Goal: Check status

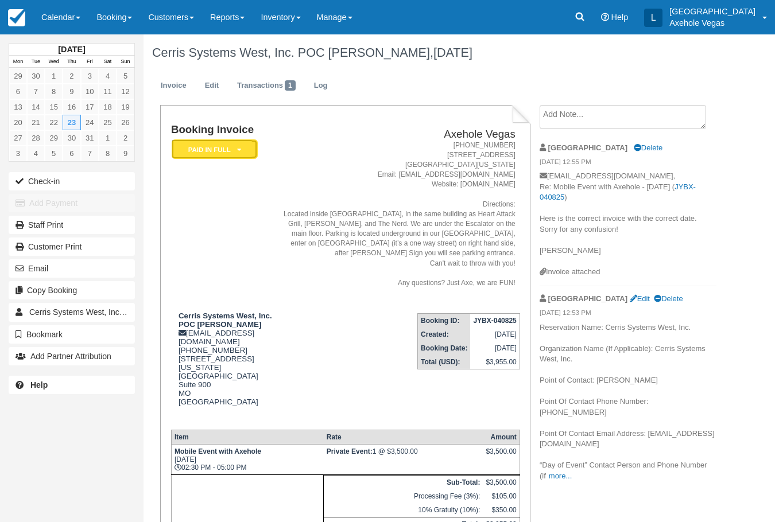
click at [228, 149] on em "Paid in Full" at bounding box center [215, 149] width 86 height 20
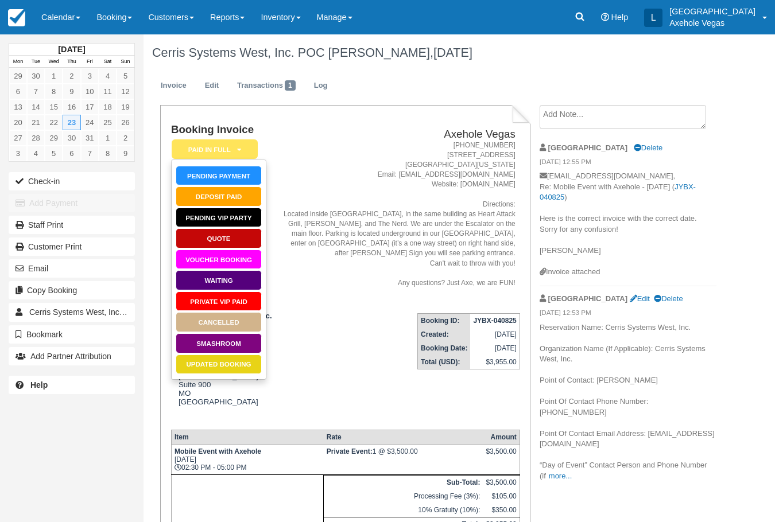
click at [337, 125] on td "Axehole Vegas 1-888-876-9293 450 East Fremont Street, Suite 163 Las Vegas, Neva…" at bounding box center [397, 214] width 243 height 180
click at [247, 144] on em "Paid in Full" at bounding box center [215, 149] width 86 height 20
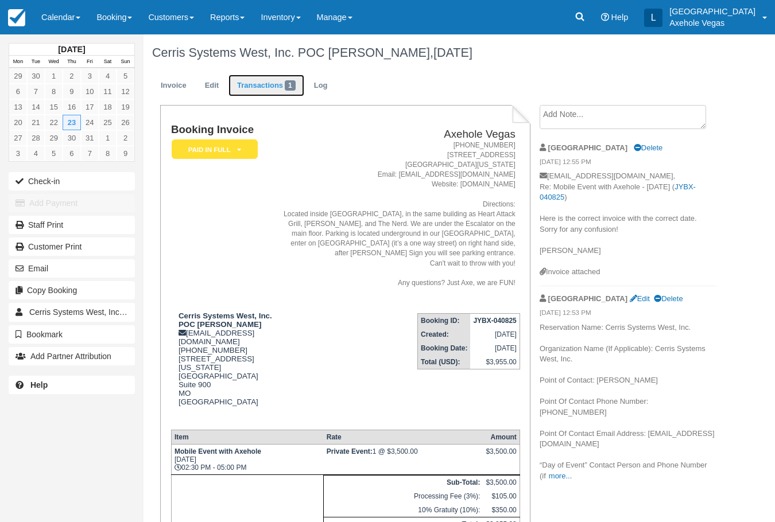
click at [270, 76] on link "Transactions 1" at bounding box center [266, 86] width 76 height 22
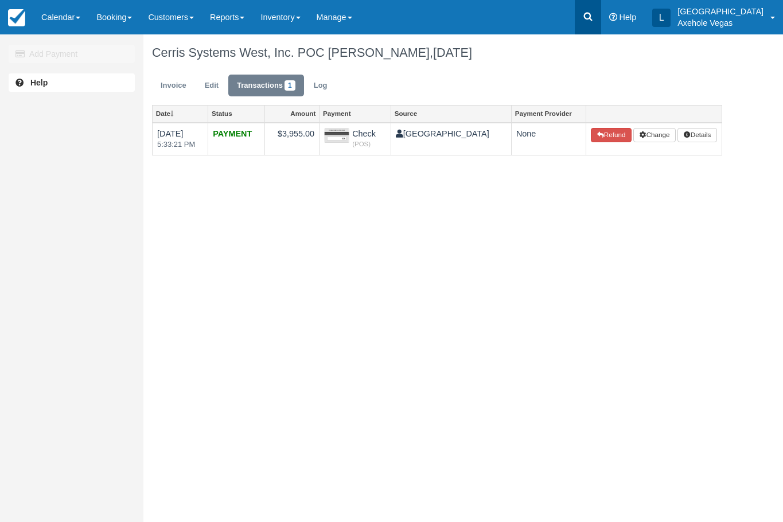
click at [594, 20] on icon at bounding box center [588, 16] width 11 height 11
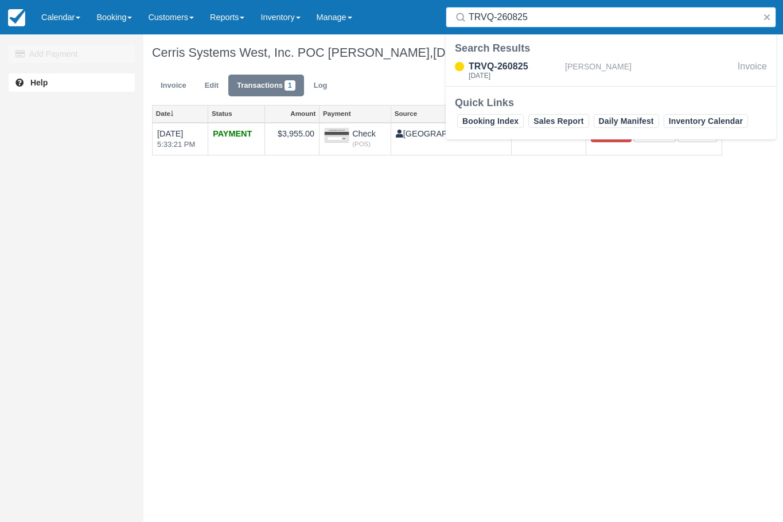
type input "TRVQ-260825"
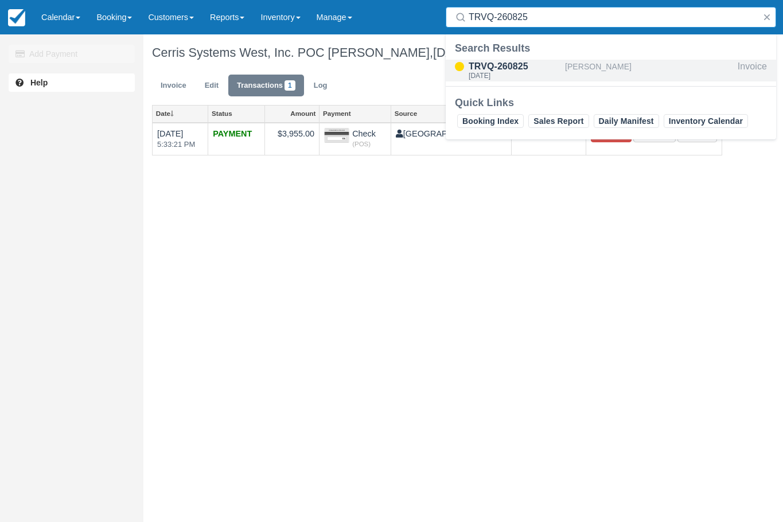
click at [541, 72] on div "TRVQ-260825" at bounding box center [515, 67] width 92 height 14
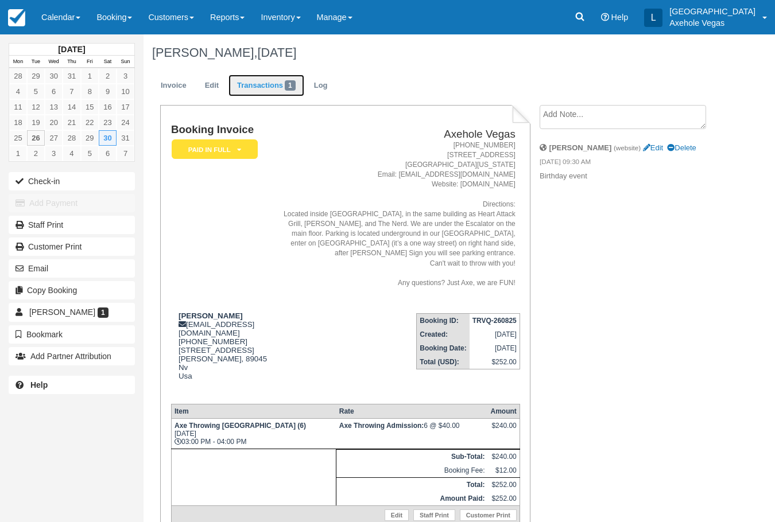
click at [259, 90] on link "Transactions 1" at bounding box center [266, 86] width 76 height 22
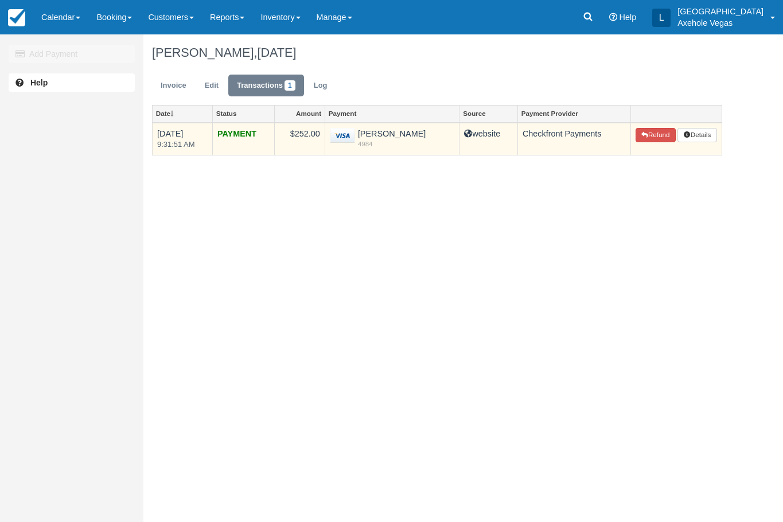
click at [464, 132] on icon at bounding box center [468, 134] width 8 height 8
click at [461, 132] on td "website" at bounding box center [489, 139] width 59 height 33
